Goal: Information Seeking & Learning: Learn about a topic

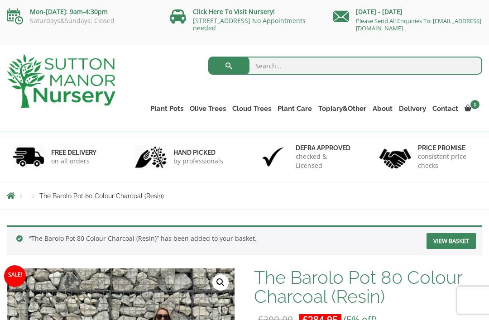
click at [0, 0] on link "The Barolo Pots" at bounding box center [0, 0] width 0 height 0
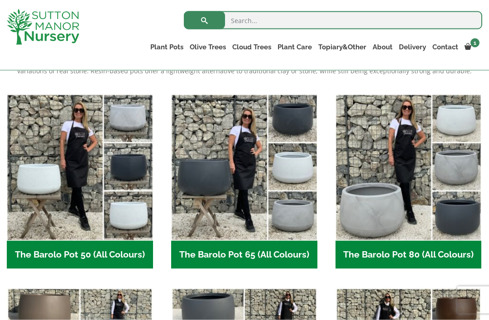
scroll to position [212, 0]
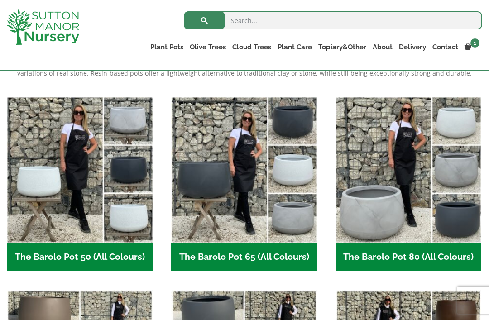
click at [400, 203] on img "Visit product category The Barolo Pot 80 (All Colours)" at bounding box center [409, 170] width 146 height 146
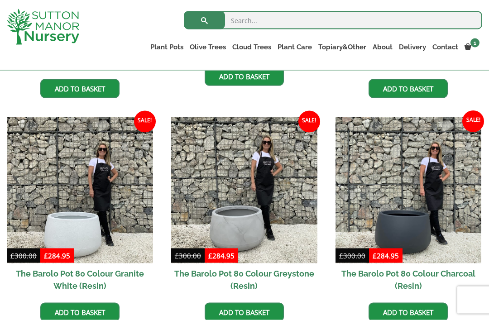
scroll to position [411, 0]
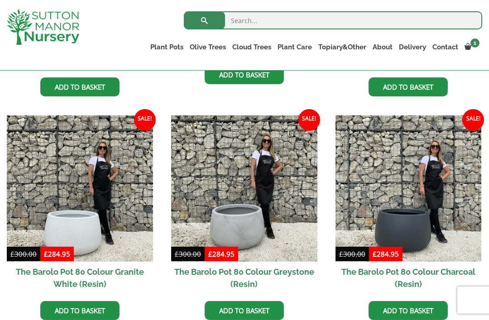
click at [82, 234] on img at bounding box center [80, 189] width 146 height 146
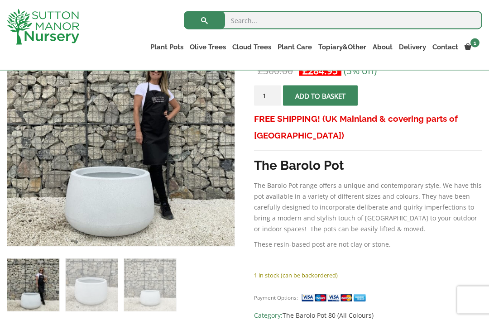
scroll to position [191, 0]
click at [119, 205] on img at bounding box center [207, 219] width 401 height 401
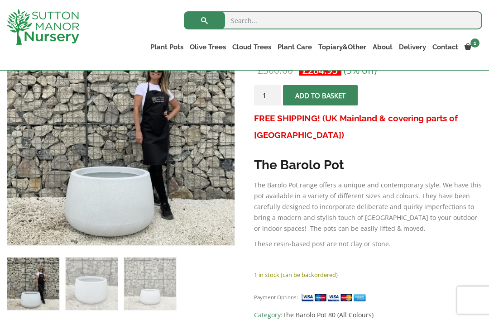
click at [132, 200] on img at bounding box center [207, 219] width 401 height 401
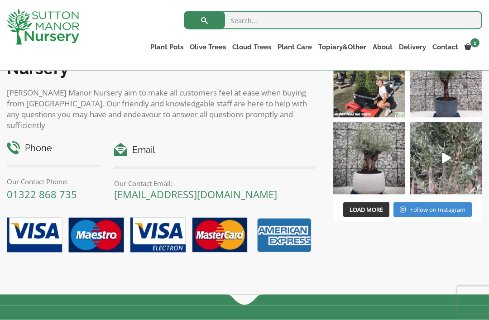
scroll to position [1027, 0]
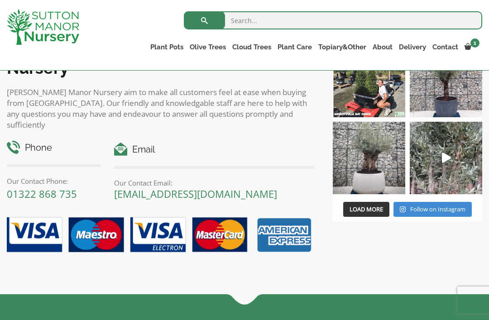
click at [378, 166] on img at bounding box center [369, 158] width 72 height 72
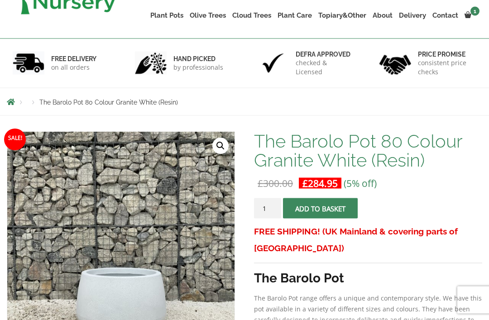
scroll to position [0, 0]
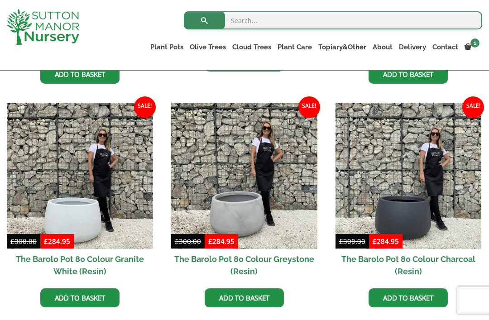
click at [415, 217] on img at bounding box center [409, 176] width 146 height 146
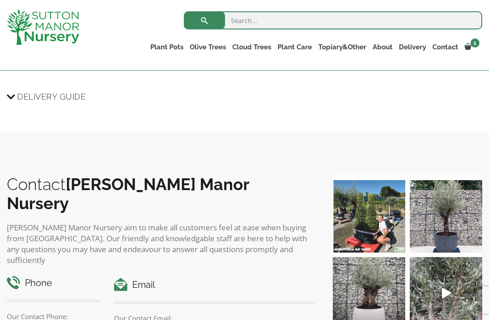
scroll to position [890, 0]
click at [451, 219] on img at bounding box center [446, 217] width 72 height 72
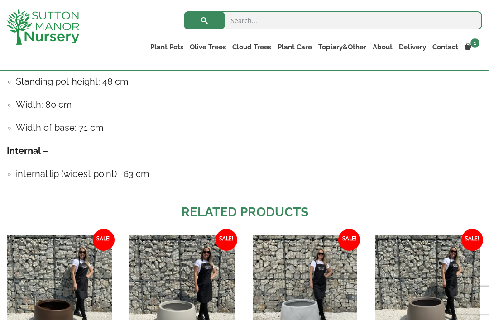
scroll to position [555, 0]
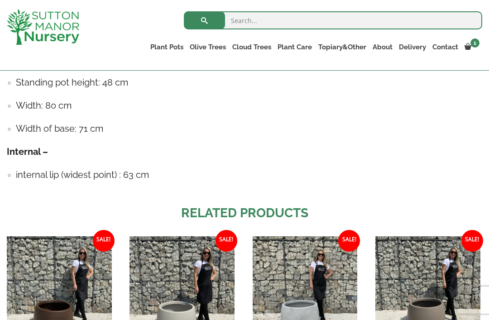
click at [0, 0] on link "Fibre Clay Pots" at bounding box center [0, 0] width 0 height 0
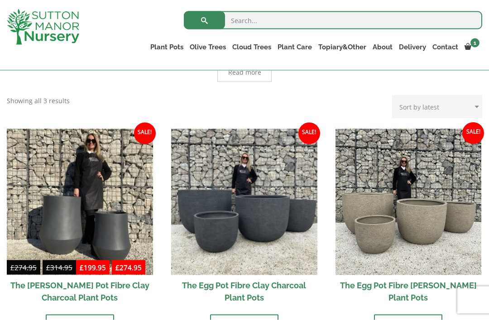
scroll to position [235, 0]
click at [261, 218] on img at bounding box center [244, 202] width 146 height 146
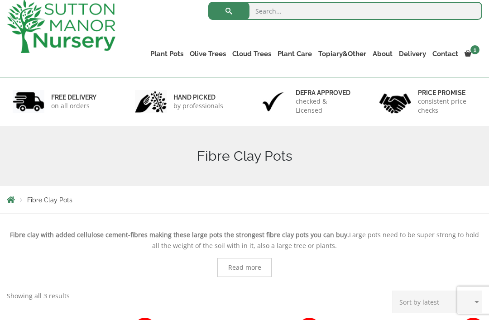
scroll to position [0, 0]
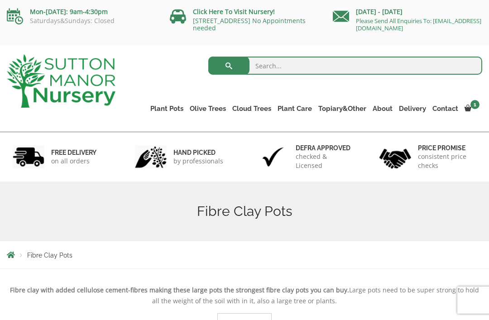
click at [0, 0] on link "The Barolo Pots" at bounding box center [0, 0] width 0 height 0
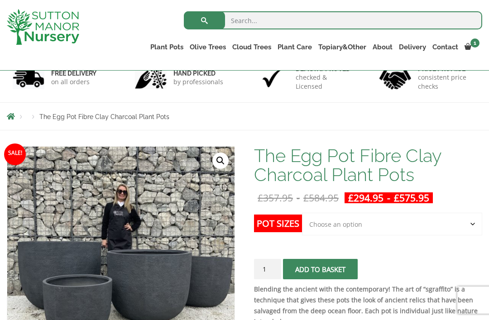
scroll to position [63, 0]
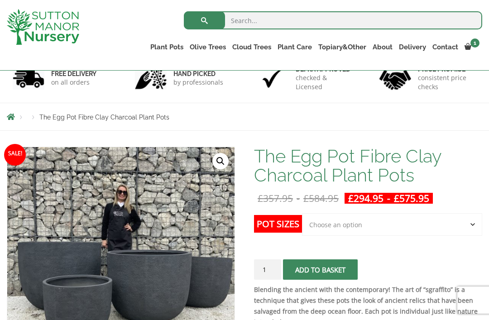
click at [476, 225] on select "Choose an option Click here to buy the 5th To Largest Pot In The Picture Click …" at bounding box center [392, 224] width 180 height 23
select select "Click here to buy the 4th To Largest Pot In The Picture"
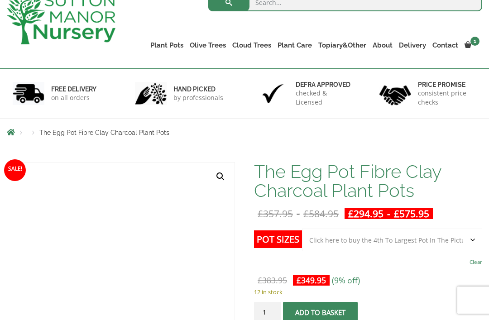
scroll to position [0, 0]
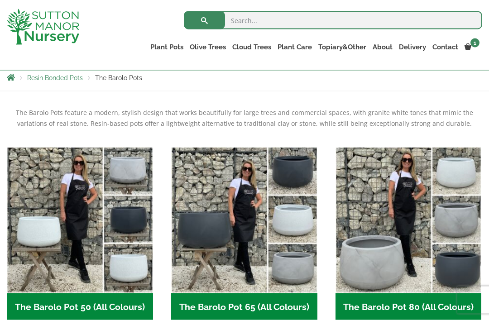
scroll to position [162, 0]
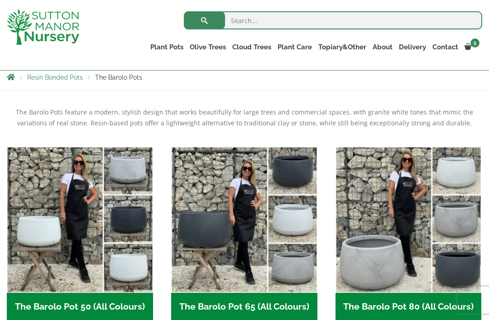
click at [408, 237] on img "Visit product category The Barolo Pot 80 (All Colours)" at bounding box center [409, 220] width 146 height 146
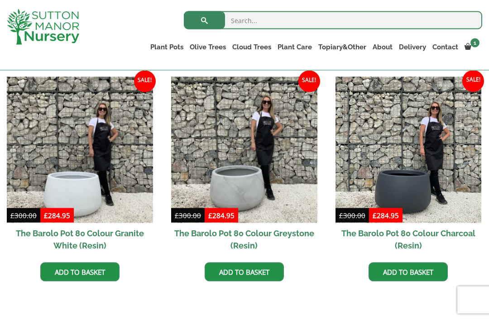
scroll to position [455, 0]
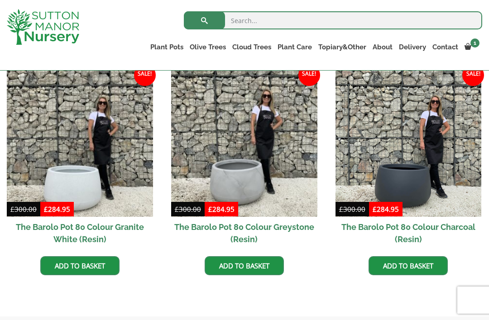
click at [412, 176] on img at bounding box center [409, 144] width 146 height 146
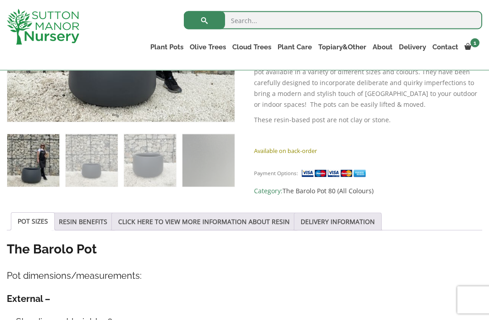
scroll to position [322, 0]
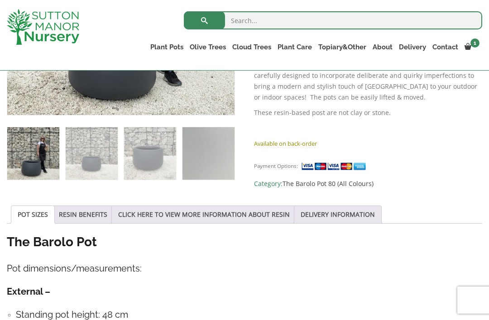
click at [218, 213] on link "CLICK HERE TO VIEW MORE INFORMATION ABOUT RESIN" at bounding box center [204, 214] width 172 height 17
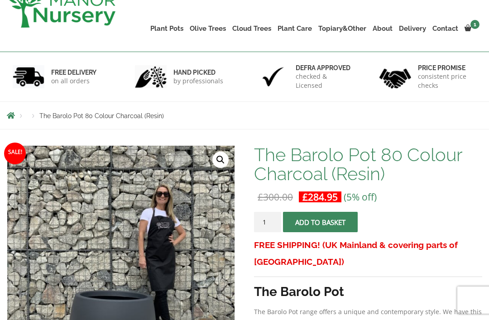
scroll to position [0, 0]
